Goal: Task Accomplishment & Management: Use online tool/utility

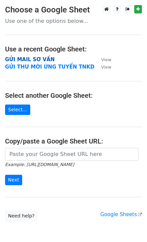
click at [34, 61] on strong "GỬI MAIL SƠ VẤN" at bounding box center [29, 60] width 49 height 6
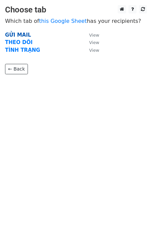
click at [19, 34] on strong "GỬI MAIL" at bounding box center [18, 35] width 26 height 6
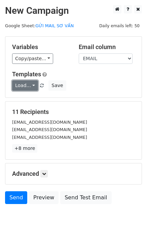
click at [22, 88] on link "Load..." at bounding box center [25, 85] width 26 height 10
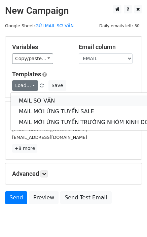
click at [36, 102] on link "MAIL SƠ VẤN" at bounding box center [90, 101] width 158 height 11
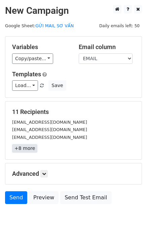
click at [25, 149] on link "+8 more" at bounding box center [24, 148] width 25 height 8
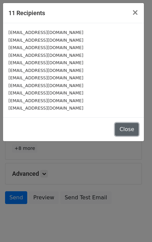
click at [122, 130] on button "Close" at bounding box center [127, 129] width 24 height 13
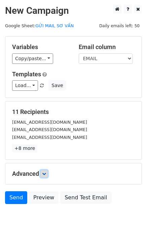
click at [44, 173] on icon at bounding box center [44, 174] width 4 height 4
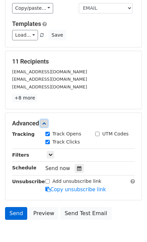
scroll to position [85, 0]
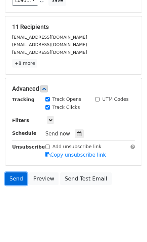
click at [16, 182] on link "Send" at bounding box center [16, 179] width 22 height 13
